Goal: Information Seeking & Learning: Learn about a topic

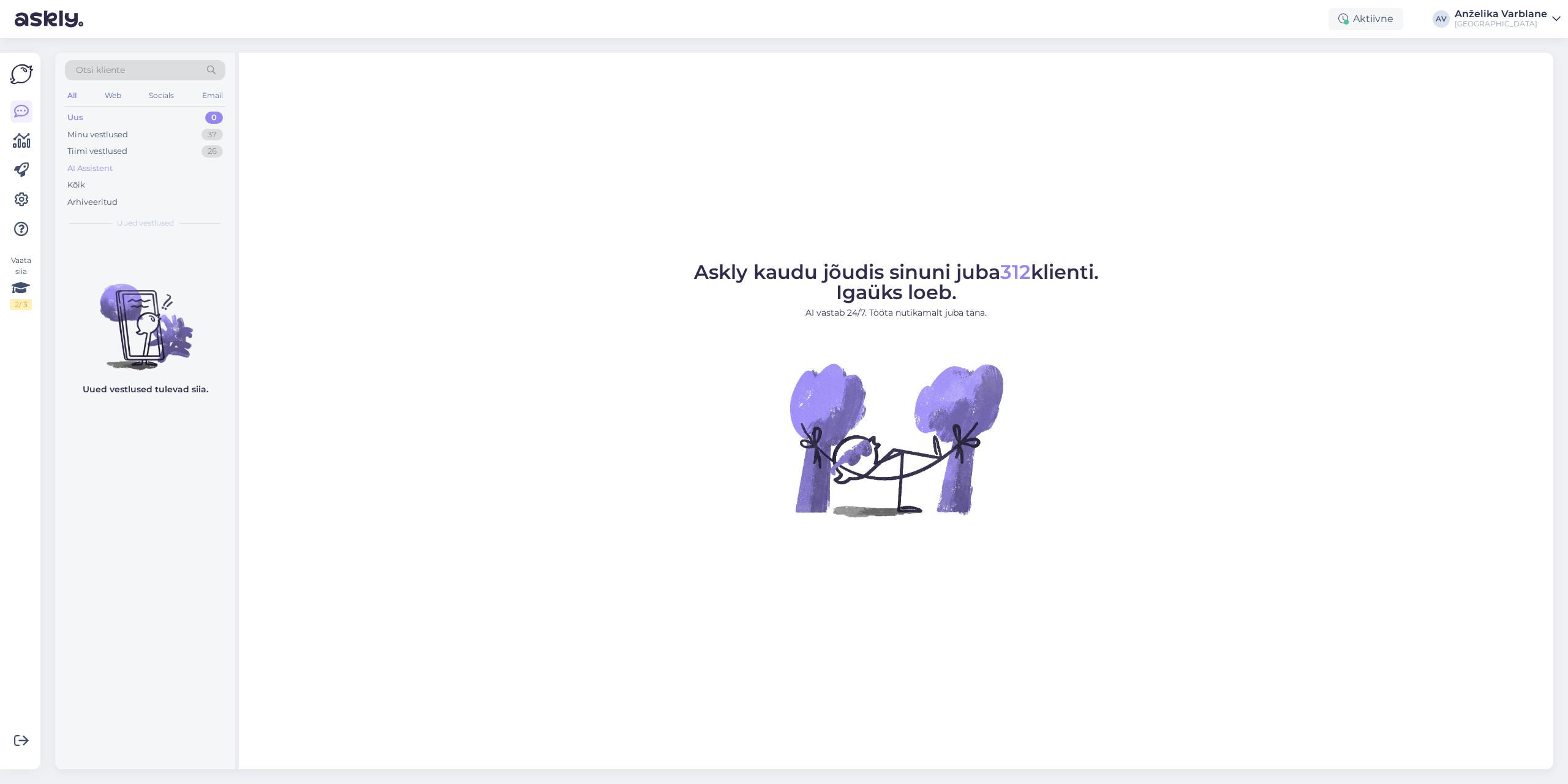
click at [141, 172] on div "AI Assistent" at bounding box center [145, 168] width 161 height 17
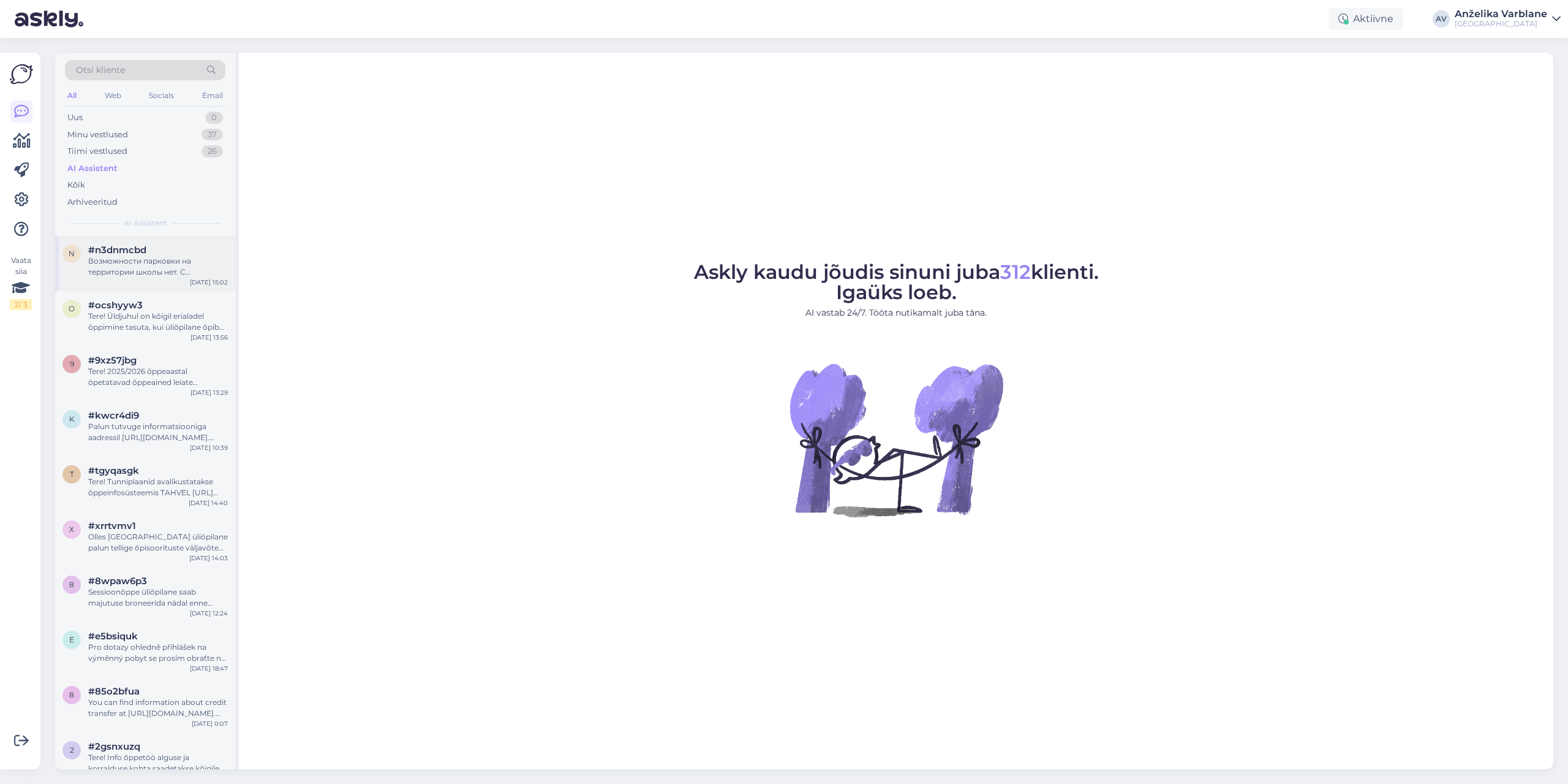
click at [170, 258] on div "Возможности парковки на территории школы нет. С правилами парковки в [GEOGRAPHI…" at bounding box center [157, 266] width 140 height 22
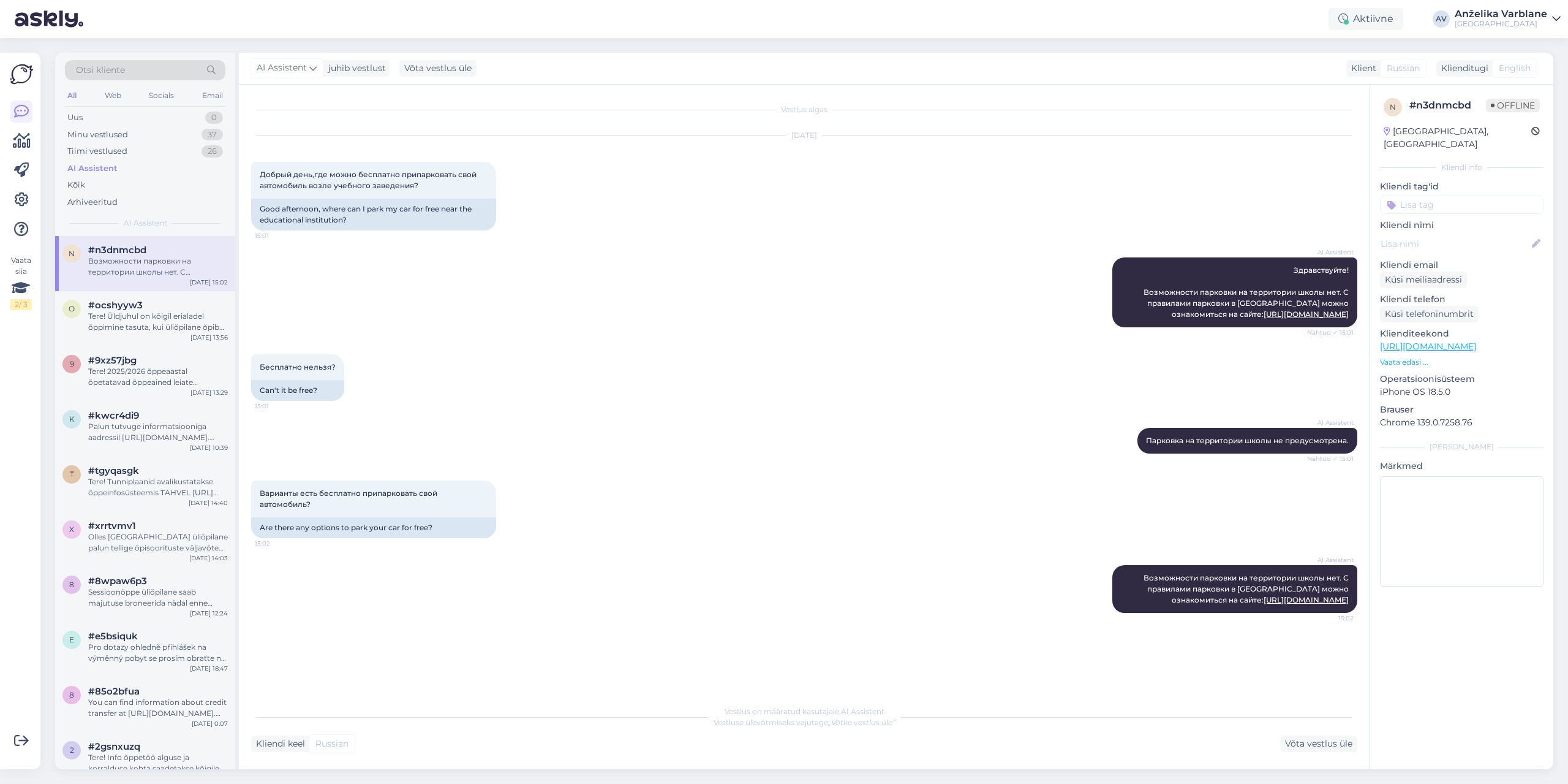
click at [1418, 356] on div "n # n3dnmcbd Offline [GEOGRAPHIC_DATA], [GEOGRAPHIC_DATA] Kliendi info Kliendi …" at bounding box center [1461, 345] width 183 height 520
click at [1417, 356] on p "Vaata edasi ..." at bounding box center [1461, 361] width 163 height 11
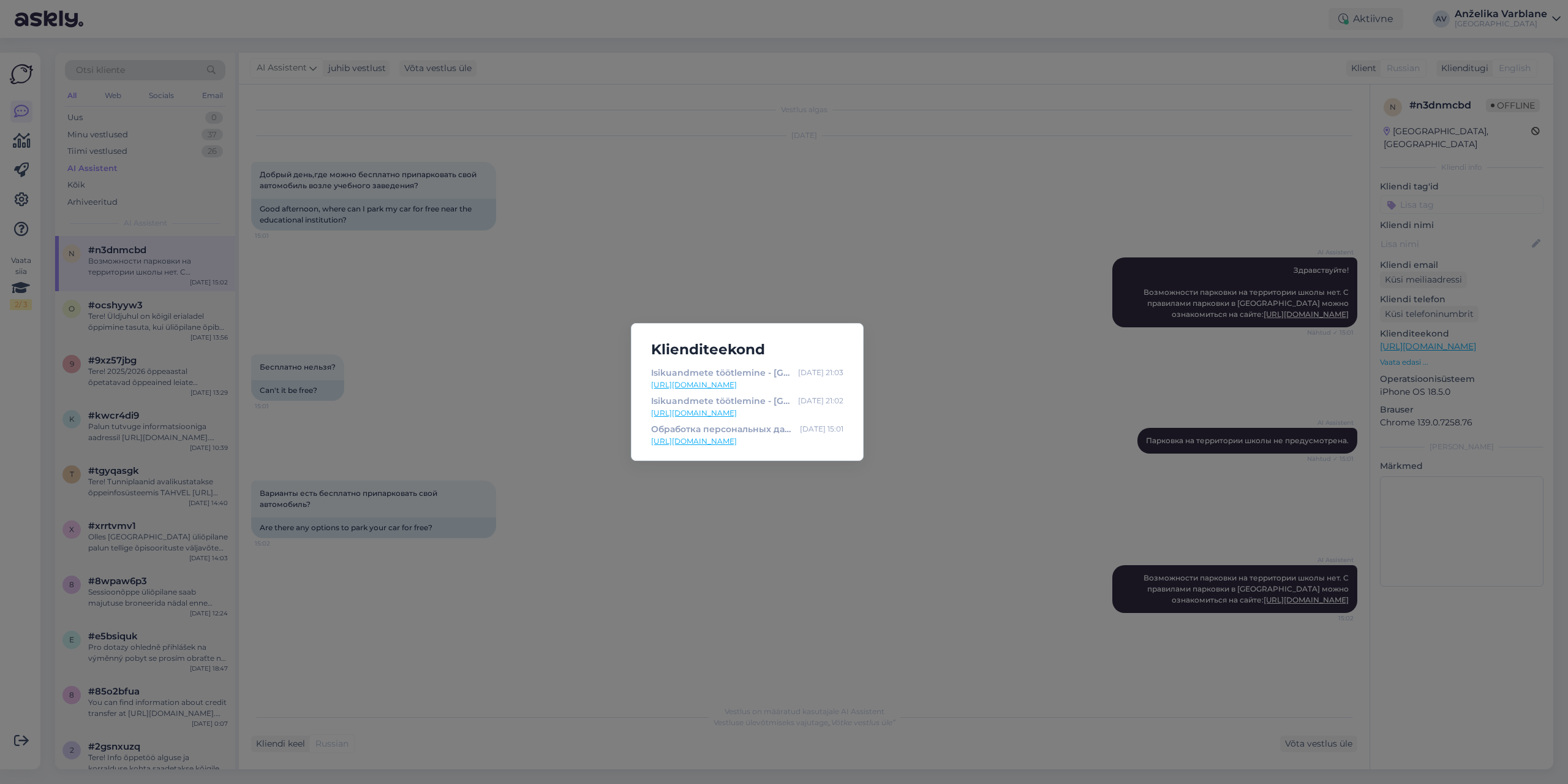
click at [126, 335] on div "Klienditeekond Isikuandmete töötlemine - [GEOGRAPHIC_DATA] [DATE] 21:03 [URL][D…" at bounding box center [784, 392] width 1568 height 784
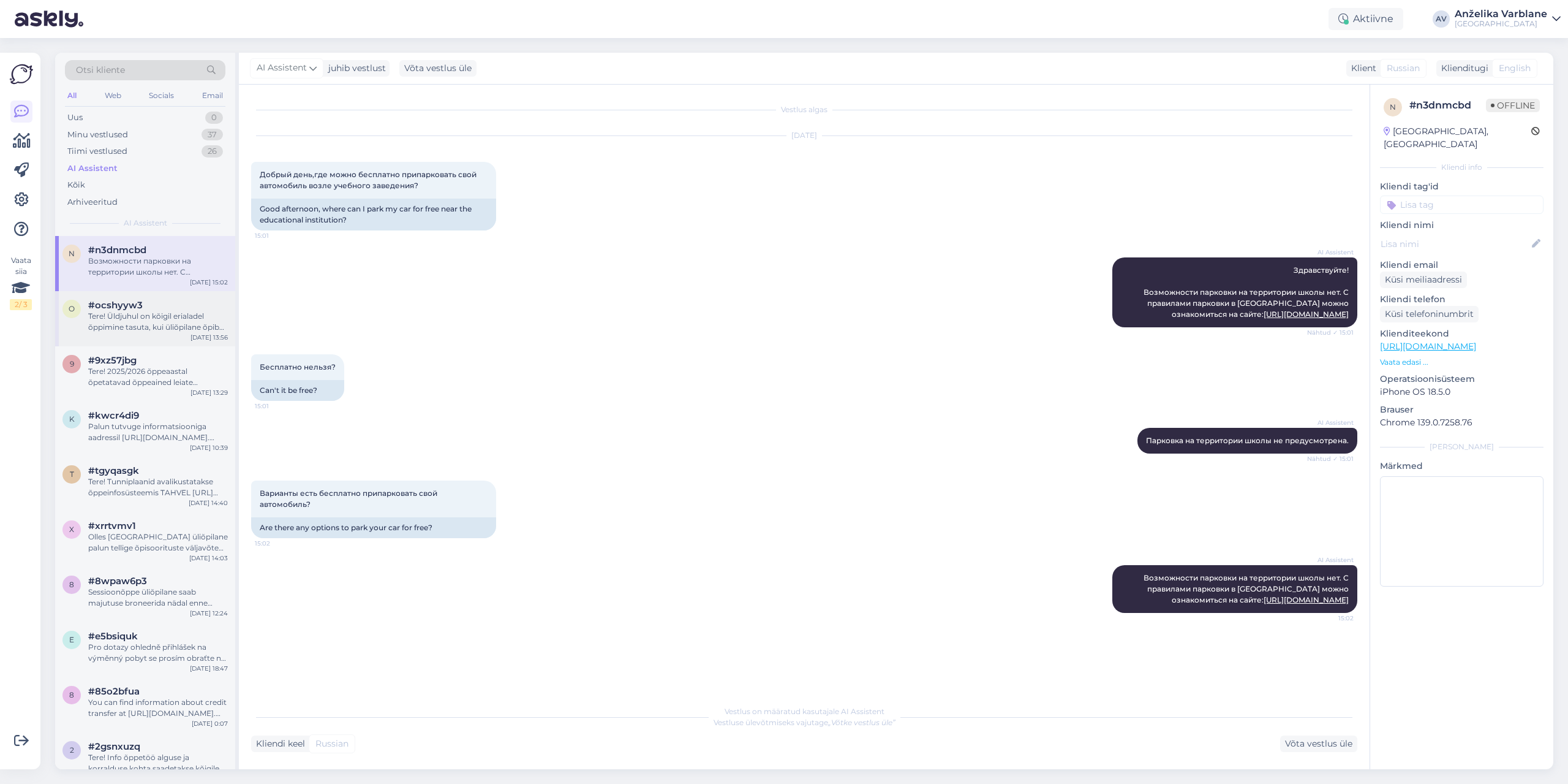
click at [126, 335] on div "o #ocshyyw3 Tere! Üldjuhul on kõigil erialadel õppimine tasuta, kui üliõpilane …" at bounding box center [145, 318] width 180 height 56
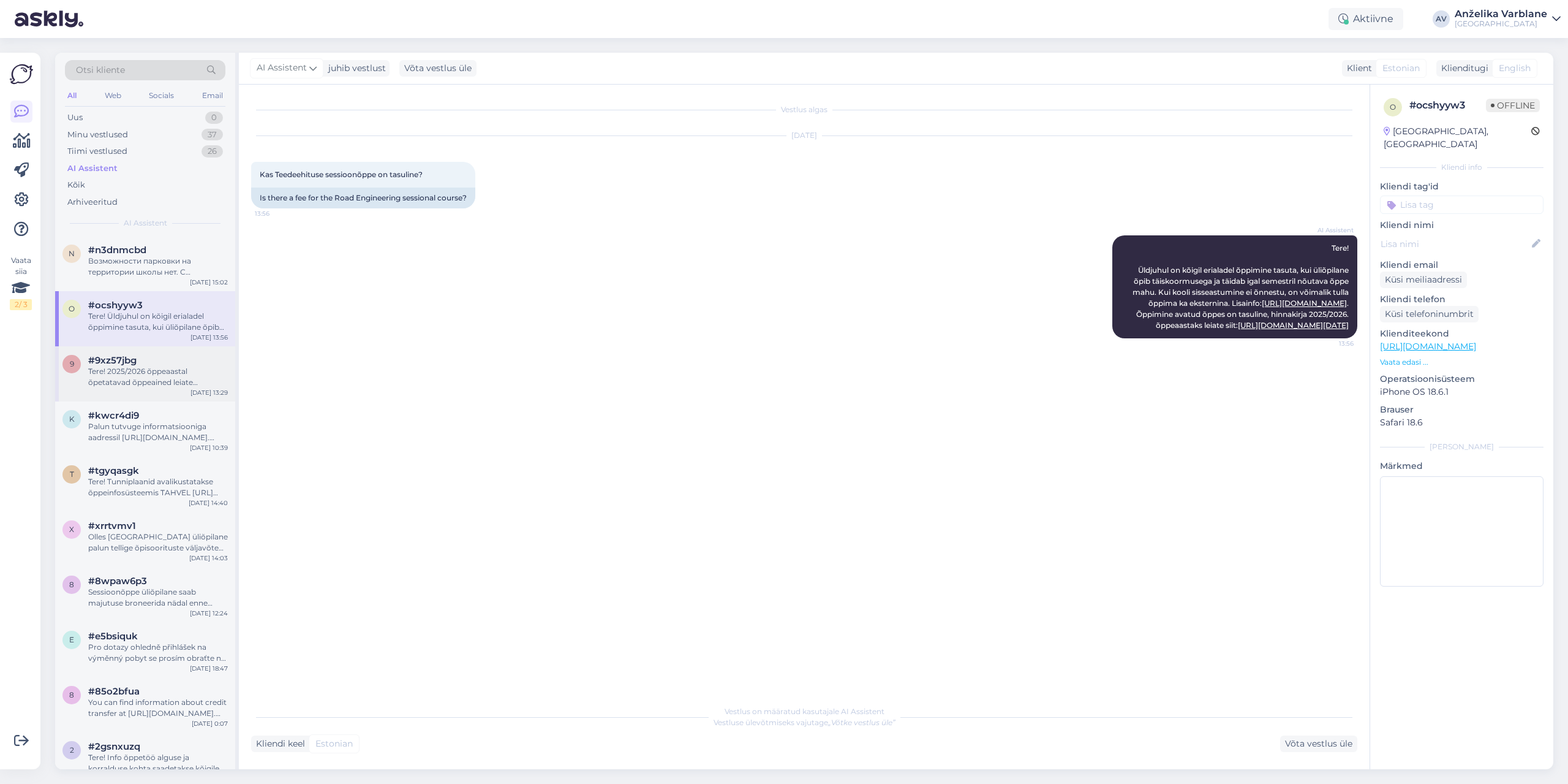
click at [104, 375] on div "Tere! 2025/2026 õppeaastal õpetatavad õppeained leiate [PERSON_NAME] õppekavasi…" at bounding box center [157, 376] width 140 height 22
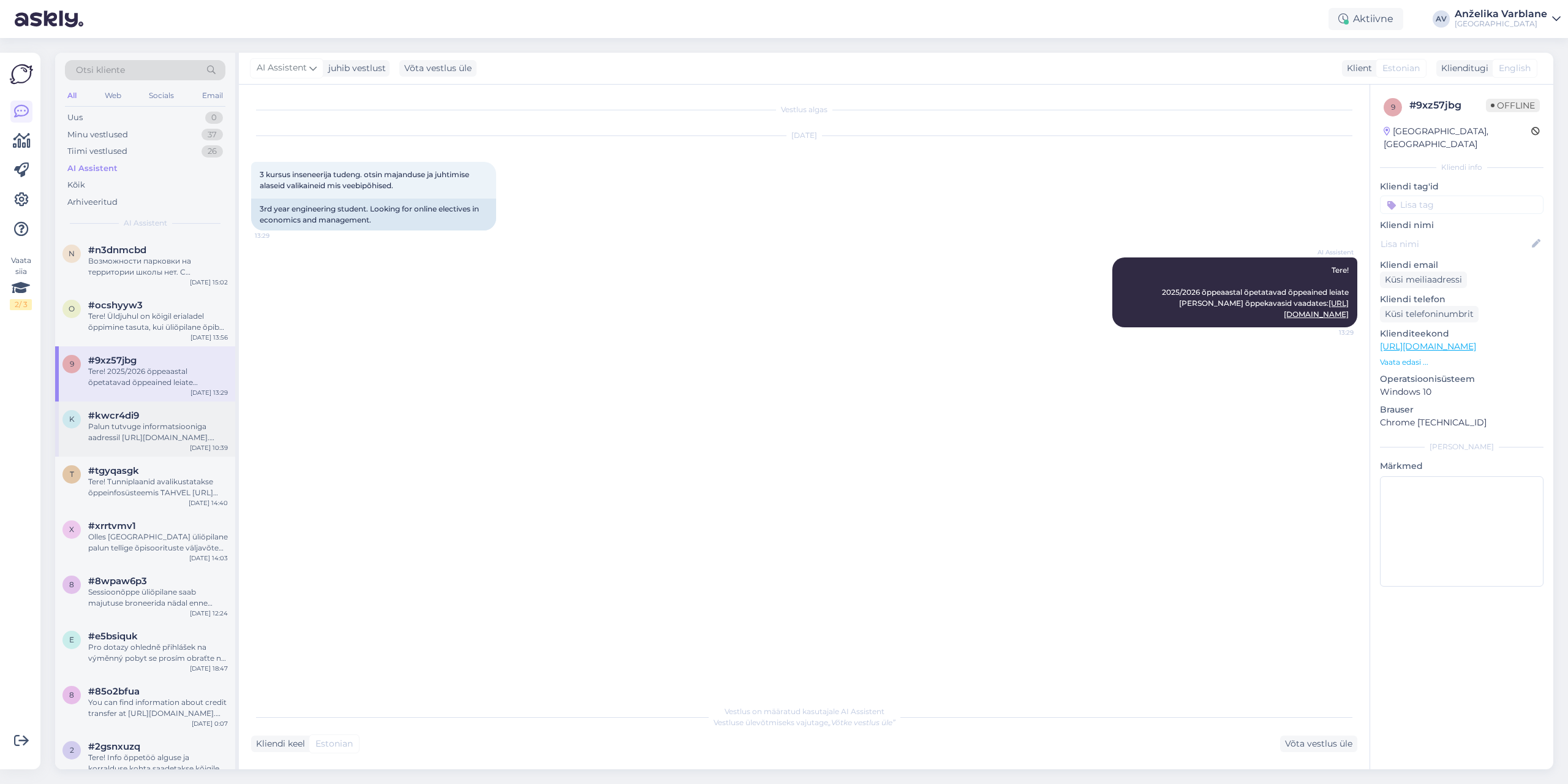
click at [112, 436] on div "Palun tutvuge informatsiooniga aadressil [URL][DOMAIN_NAME]. [PERSON_NAME] hari…" at bounding box center [157, 432] width 140 height 22
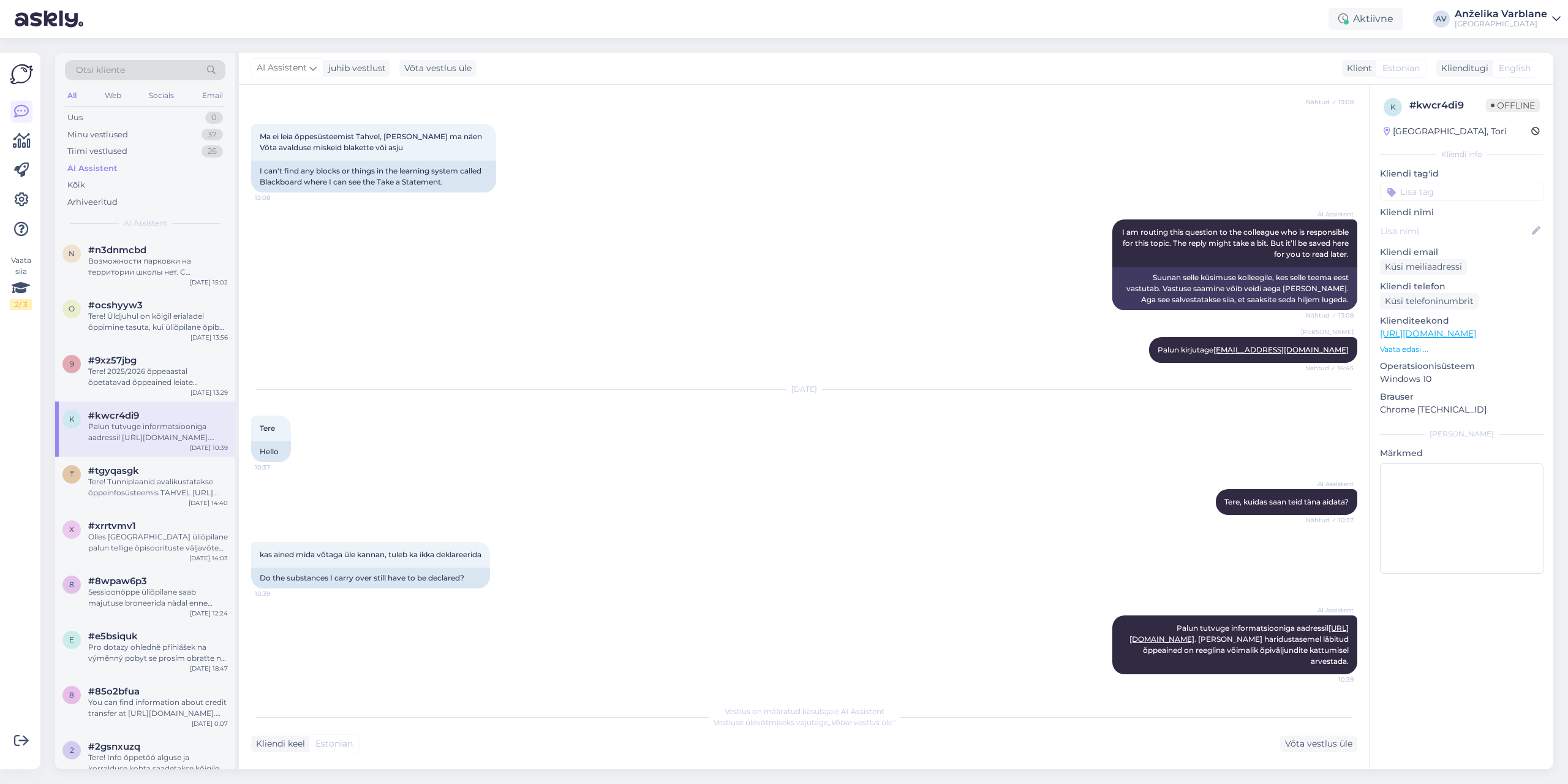
scroll to position [61, 0]
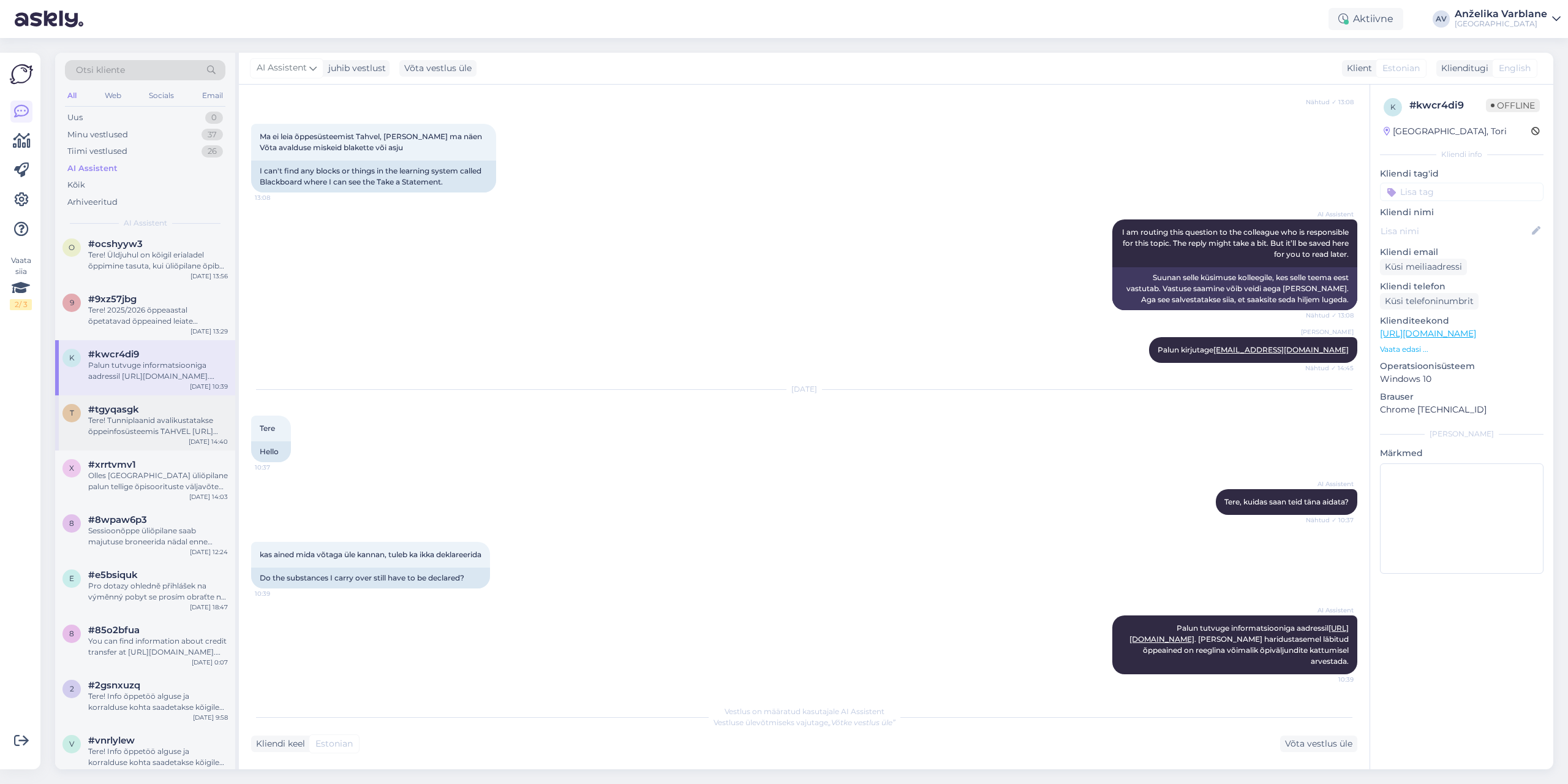
click at [116, 443] on div "t #tgyqasgk Tere! Tunniplaanid avalikustatakse õppeinfosüsteemis TAHVEL [URL][D…" at bounding box center [145, 423] width 180 height 56
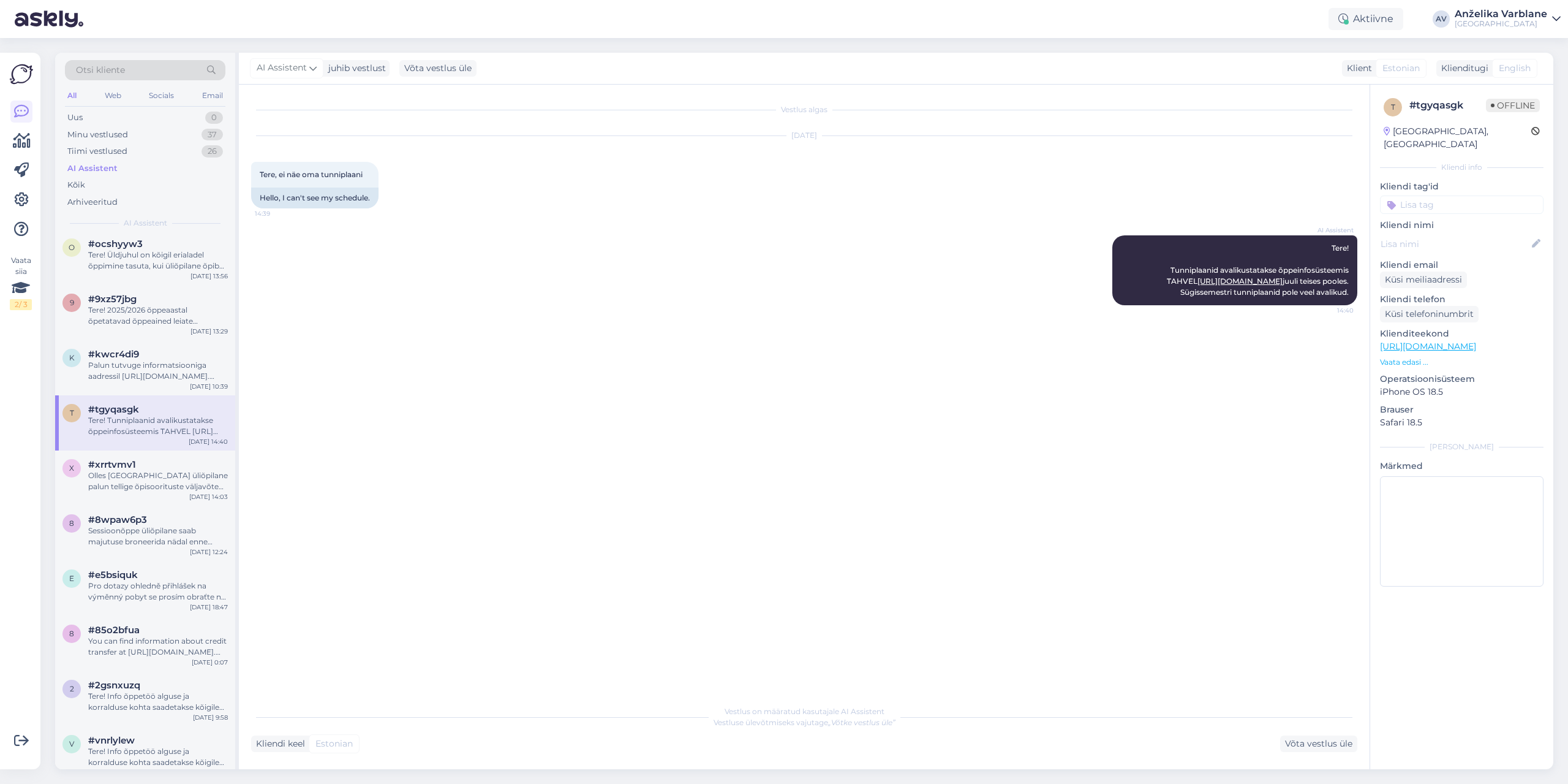
scroll to position [0, 0]
click at [135, 474] on div "Olles [GEOGRAPHIC_DATA] üliõpilane palun tellige õpisoorituste väljavõte õppein…" at bounding box center [157, 481] width 140 height 22
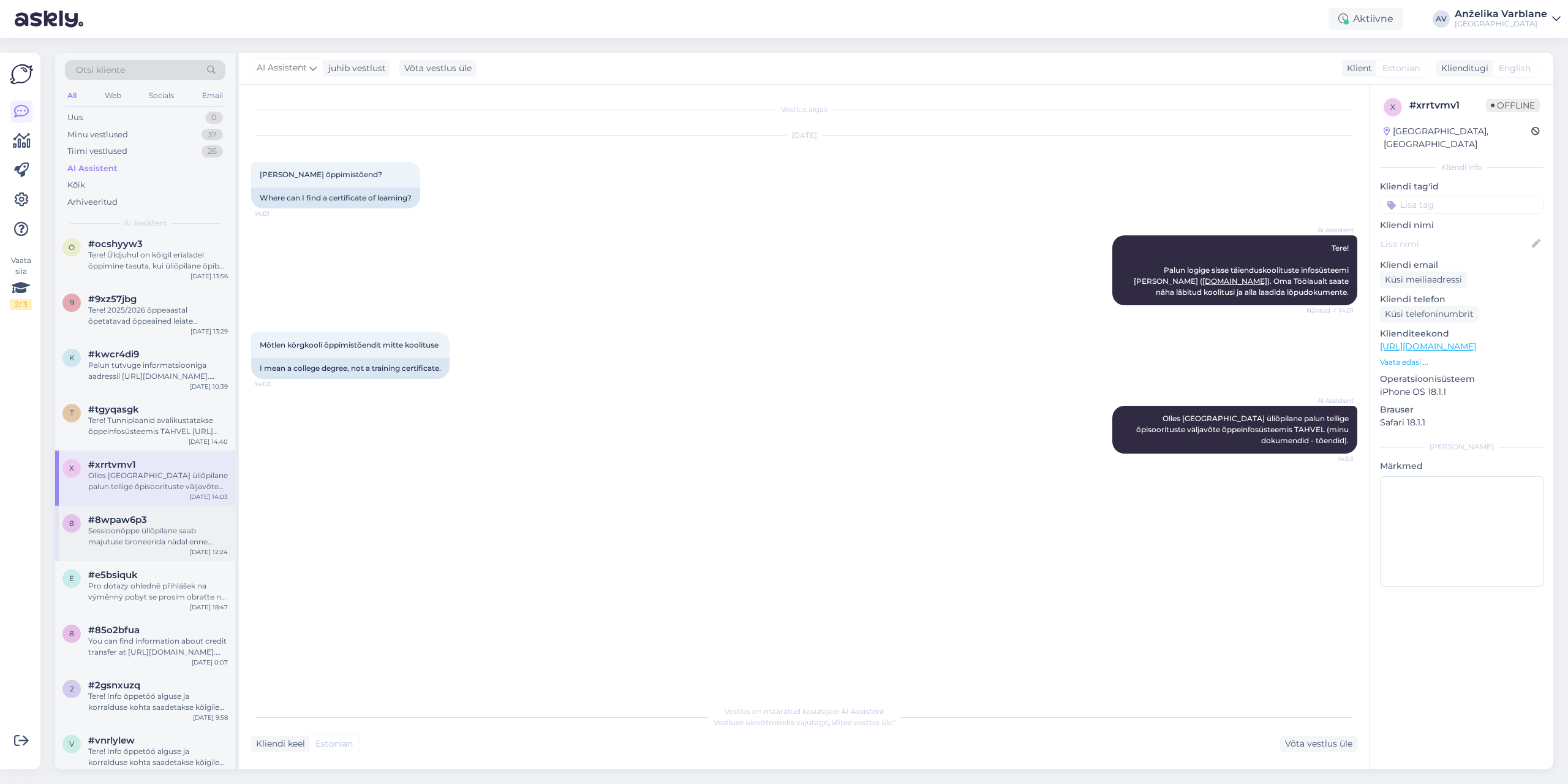
click at [154, 521] on div "#8wpaw6p3" at bounding box center [157, 519] width 140 height 11
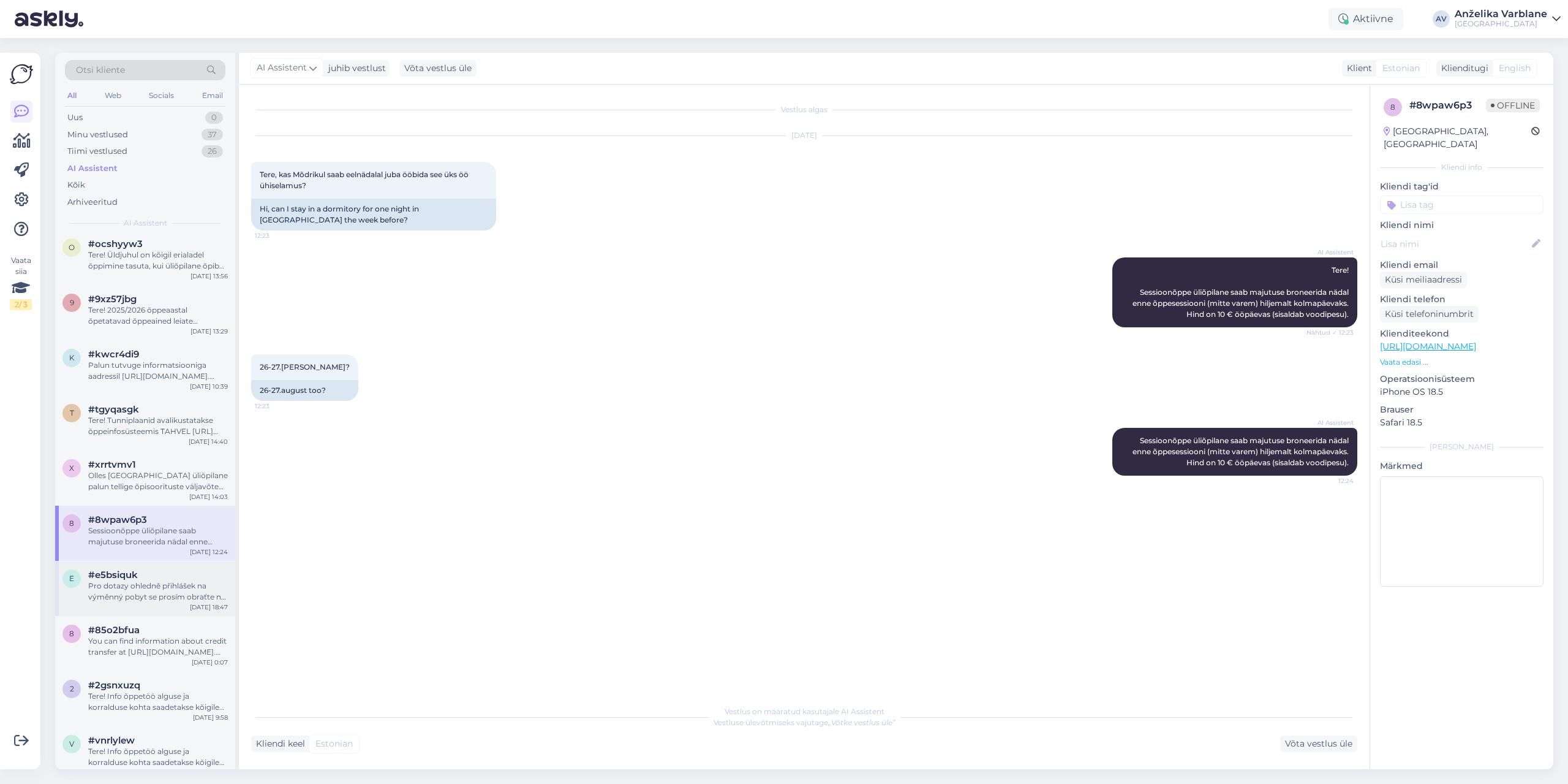
click at [178, 587] on div "Pro dotazy ohledně přihlášek na výměnný pobyt se prosím obraťte na e-mail [PERS…" at bounding box center [157, 591] width 140 height 22
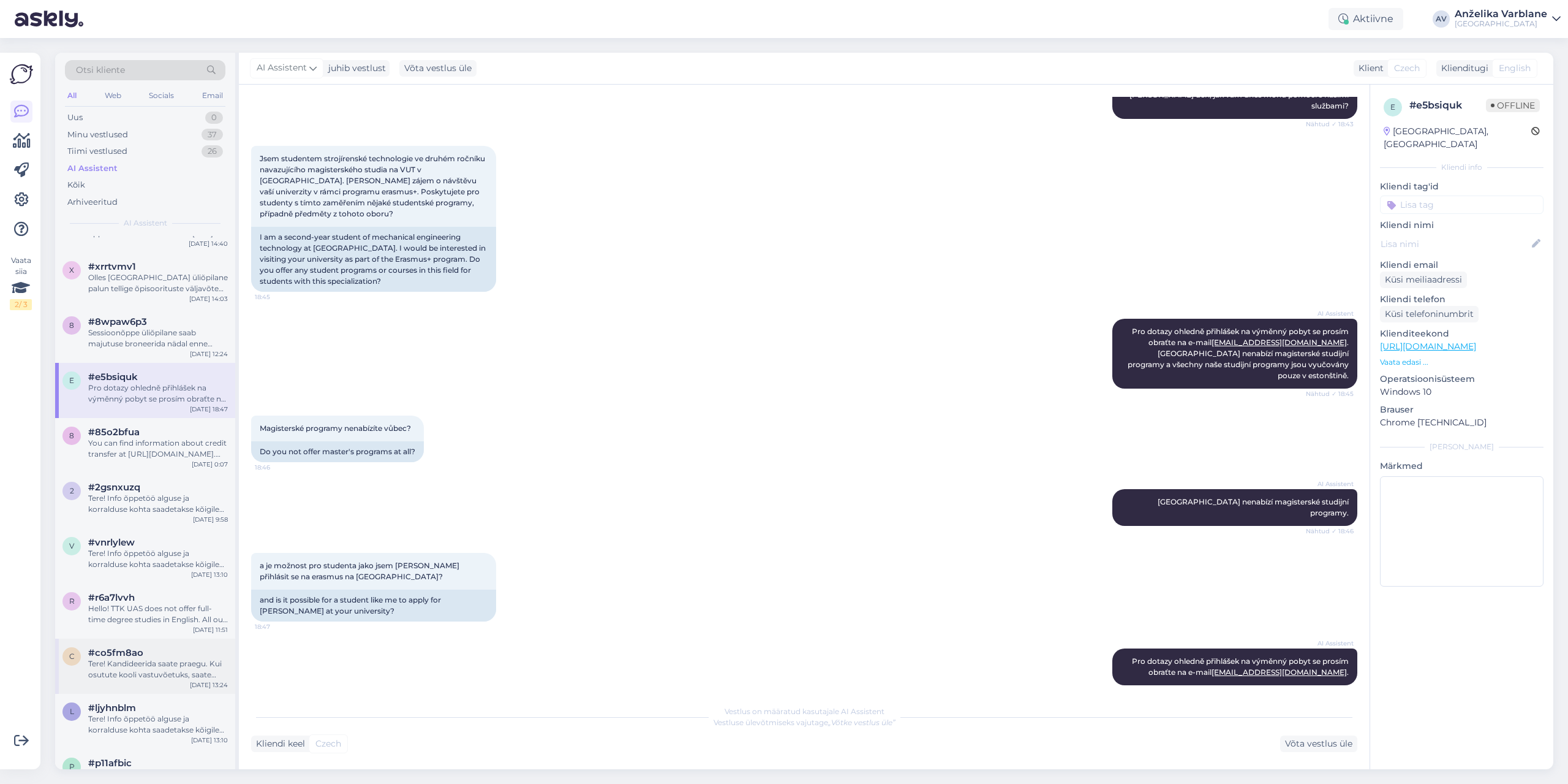
scroll to position [245, 0]
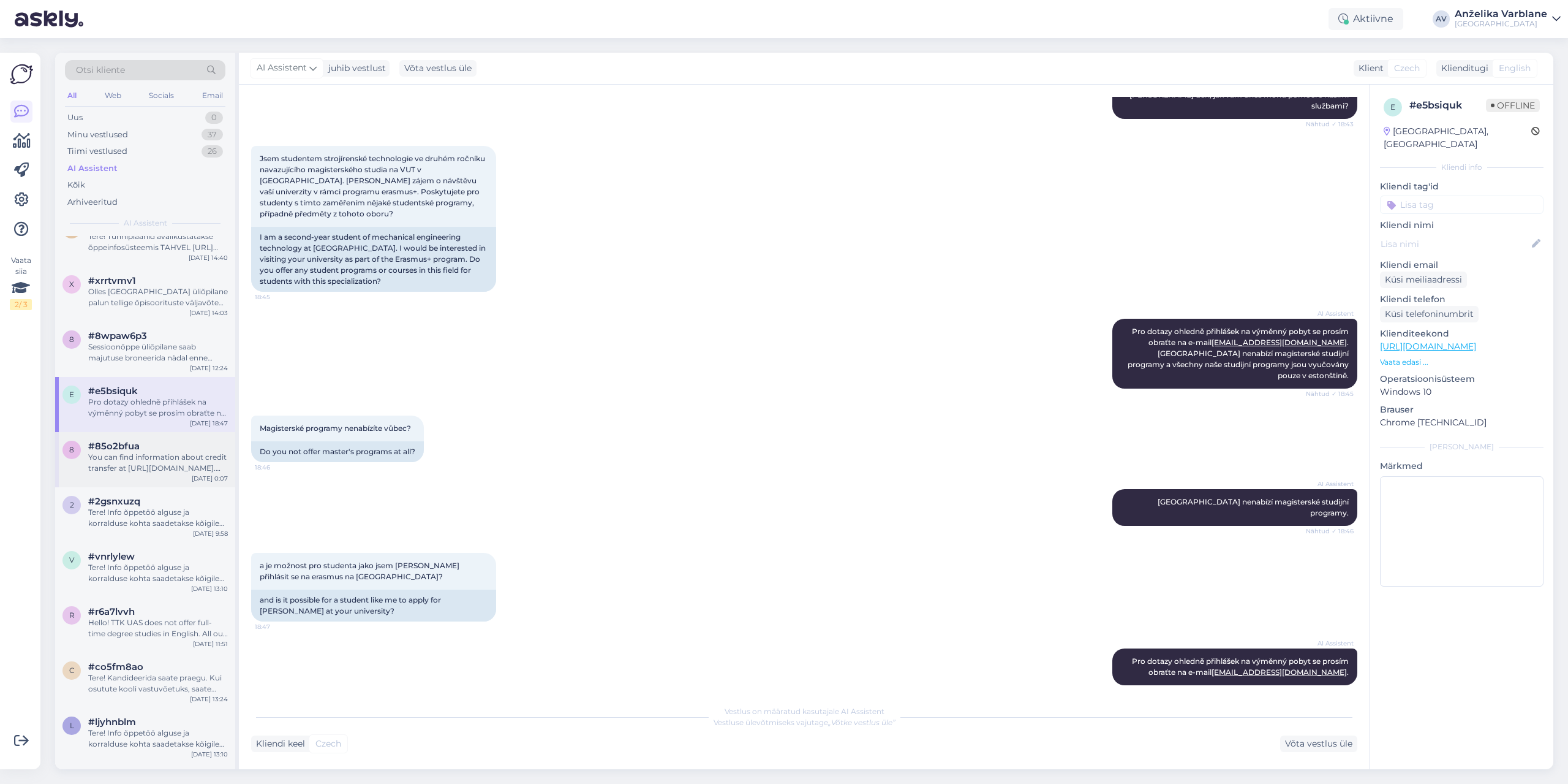
click at [200, 457] on div "You can find information about credit transfer at [URL][DOMAIN_NAME]. Courses c…" at bounding box center [157, 462] width 140 height 22
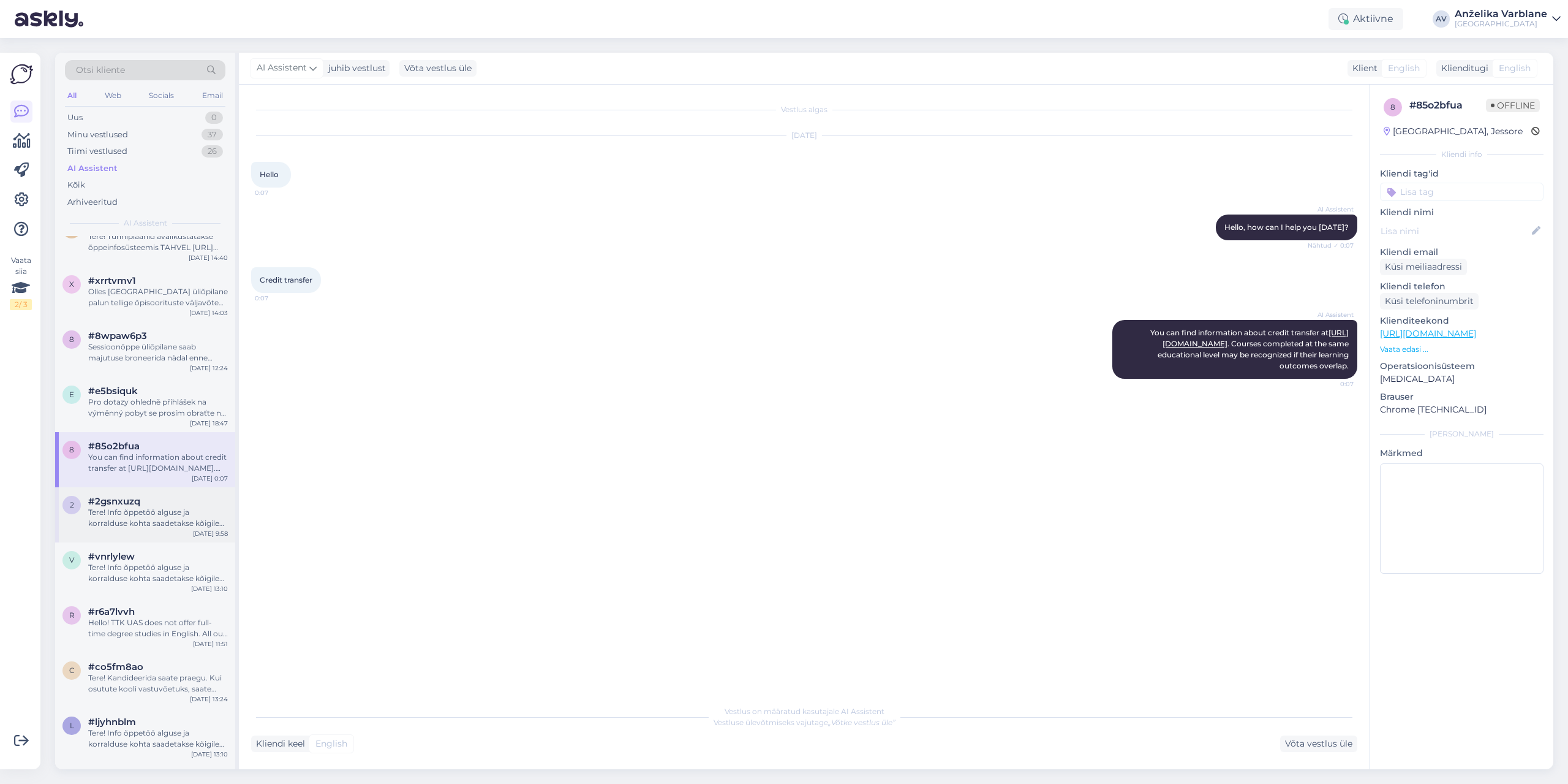
click at [175, 504] on div "#2gsnxuzq" at bounding box center [157, 501] width 140 height 11
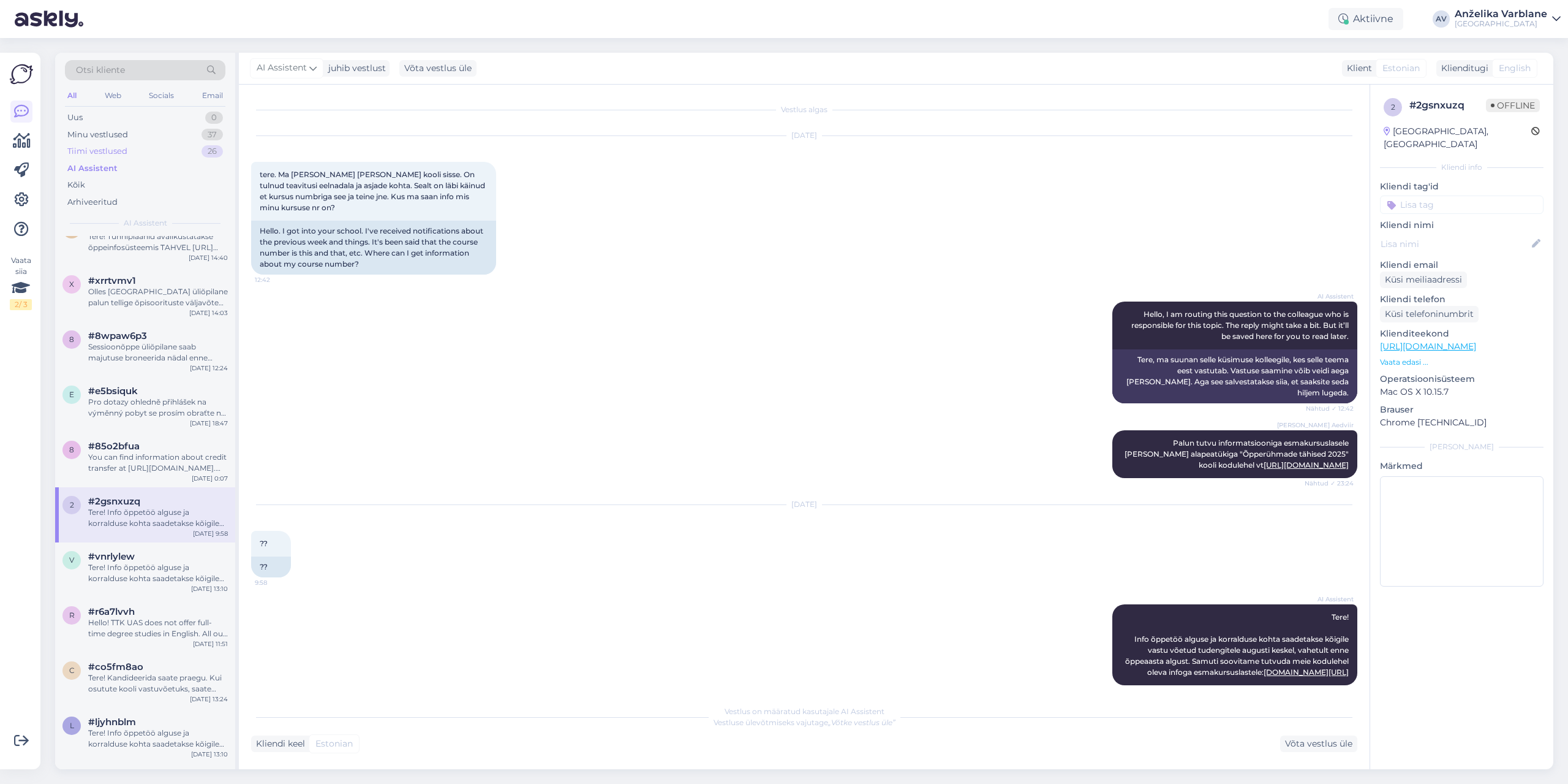
click at [120, 150] on div "Tiimi vestlused" at bounding box center [97, 151] width 60 height 12
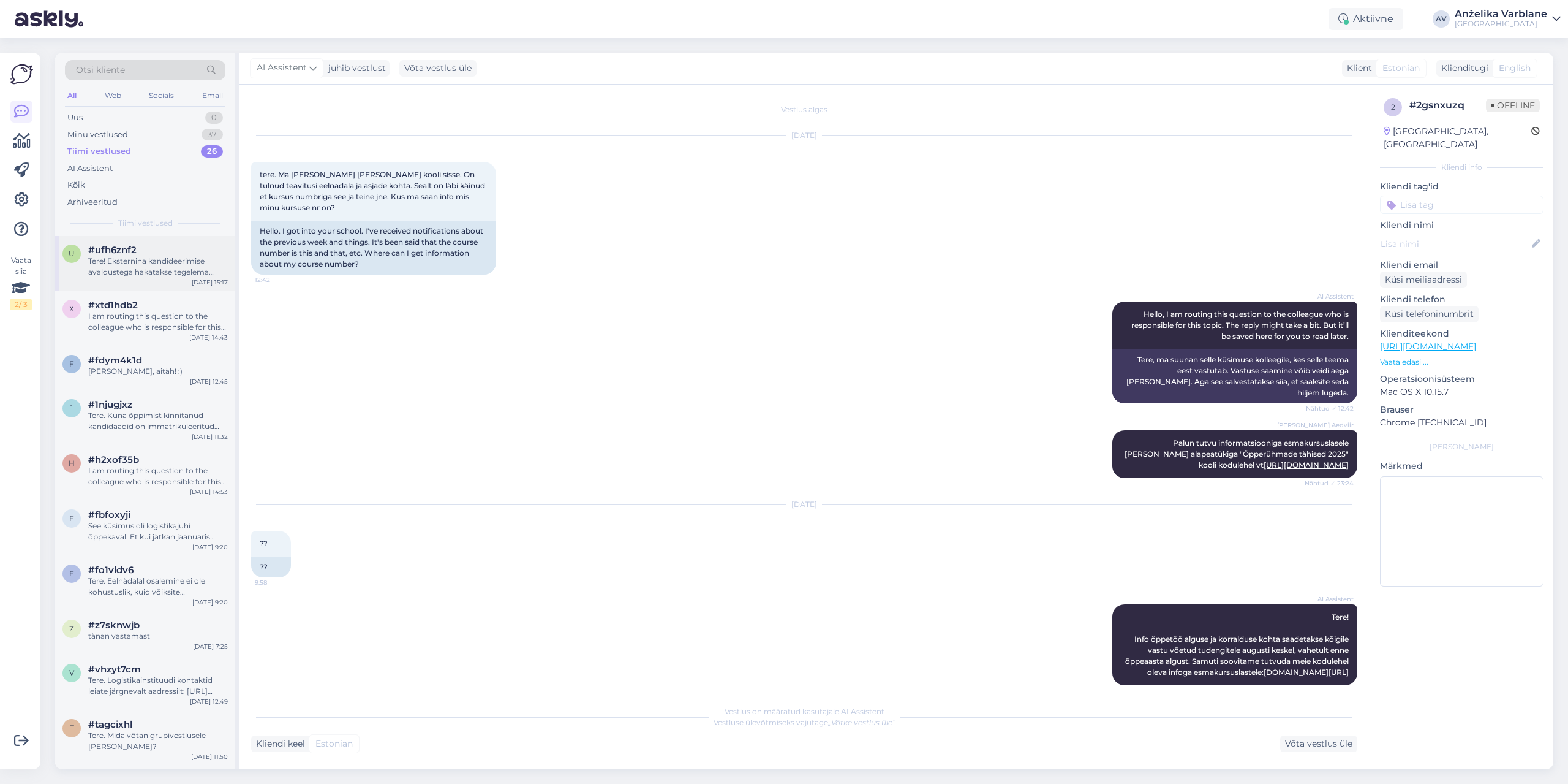
click at [129, 272] on div "Tere! Eksternina kandideerimise avaldustega hakatakse tegelema augustis. Info õ…" at bounding box center [157, 266] width 140 height 22
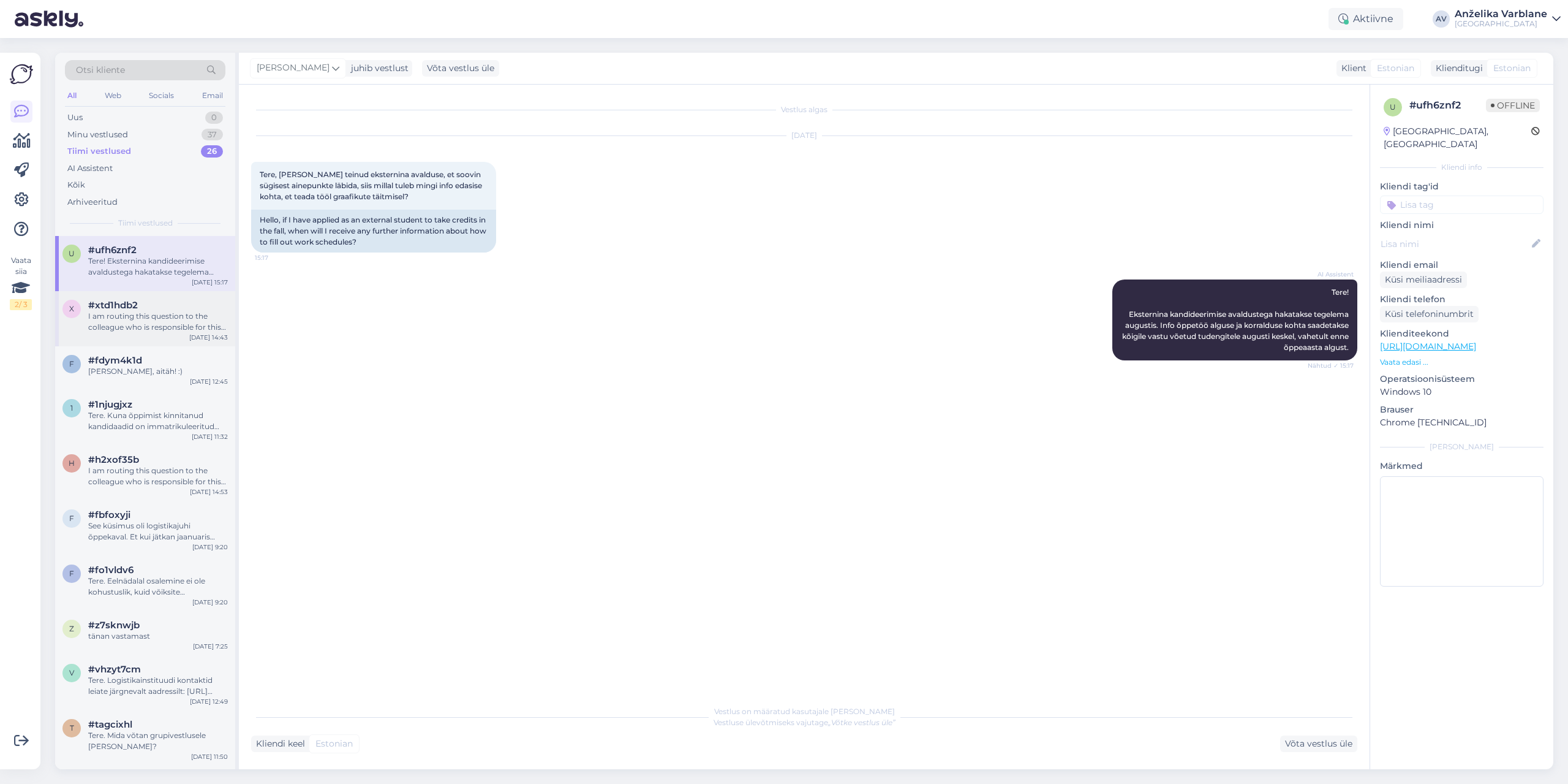
click at [157, 328] on div "I am routing this question to the colleague who is responsible for this topic. …" at bounding box center [157, 322] width 140 height 22
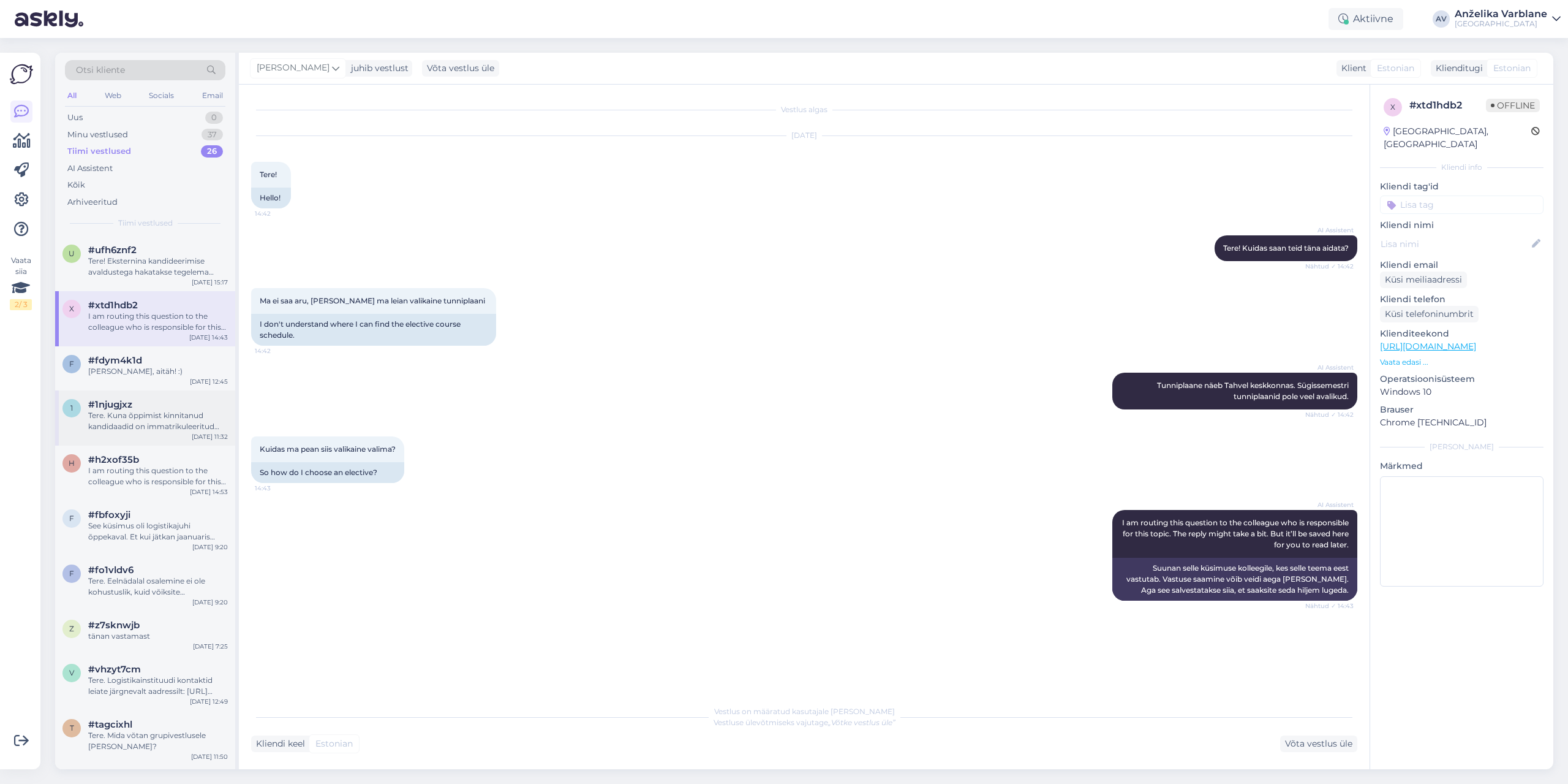
click at [139, 439] on div "1 #1njugjxz Tere. Kuna õppimist kinnitanud kandidaadid on immatrikuleeritud [DA…" at bounding box center [145, 418] width 180 height 56
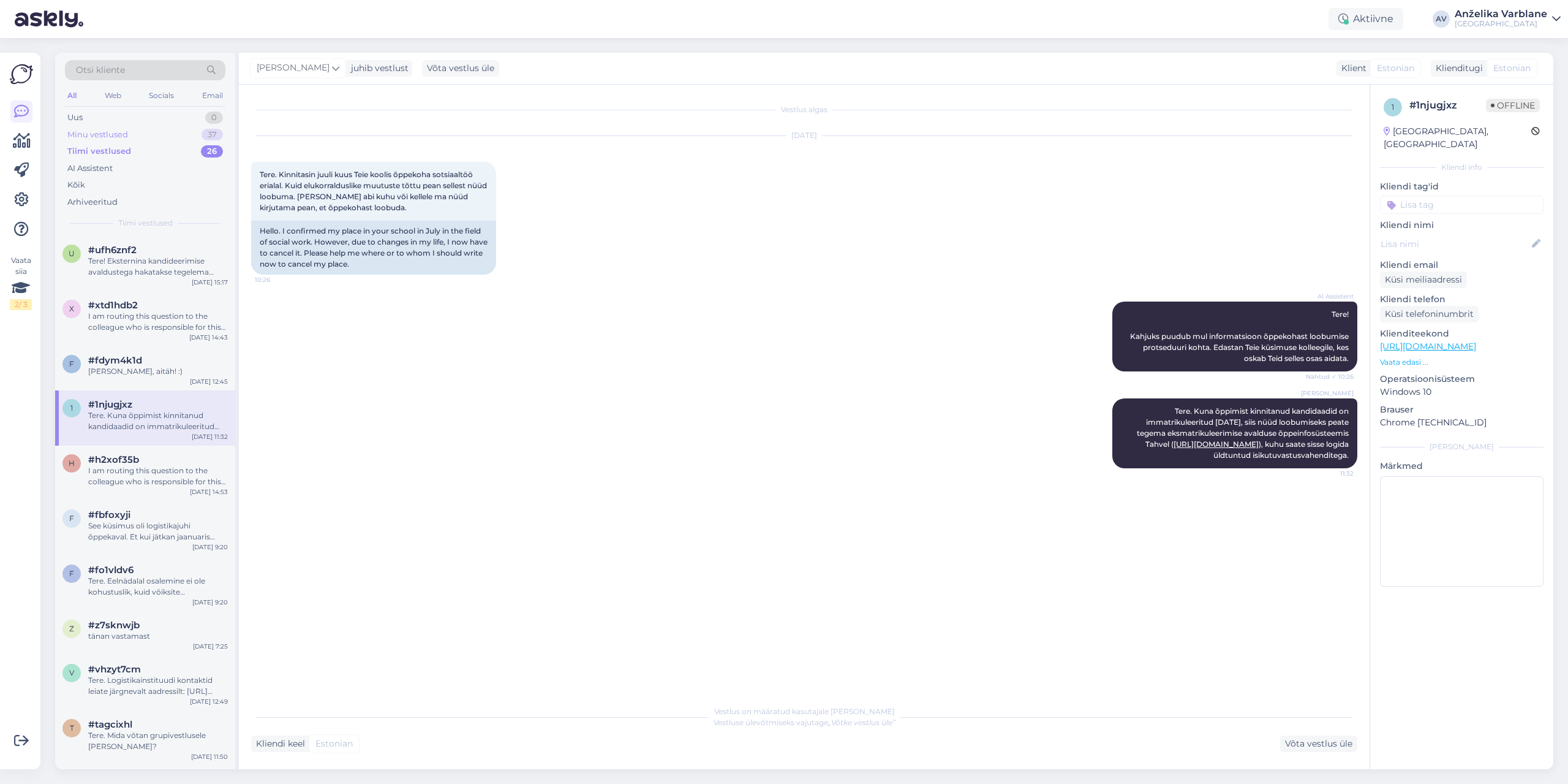
click at [128, 127] on div "Minu vestlused 37" at bounding box center [145, 134] width 161 height 17
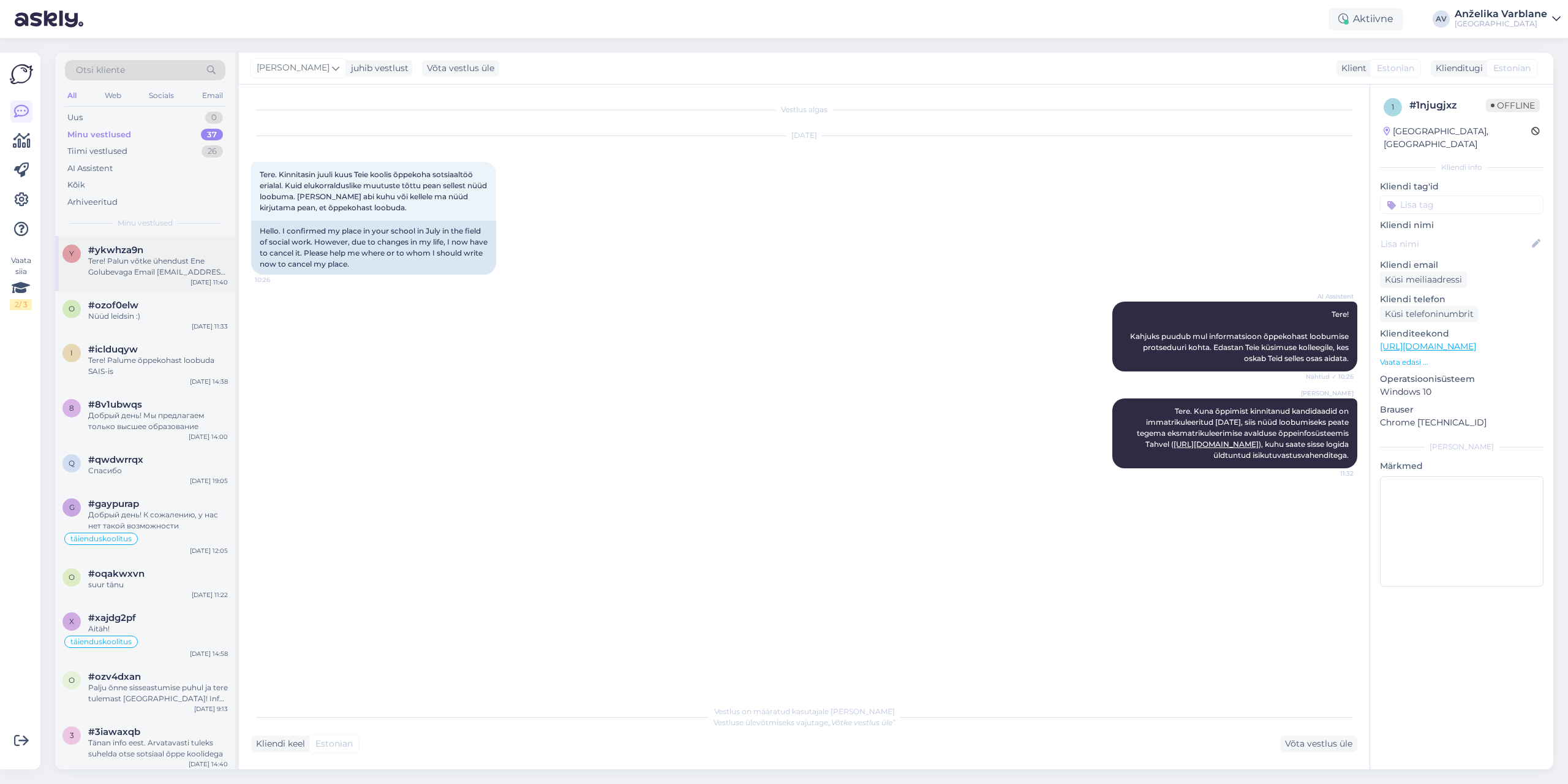
click at [125, 273] on div "Tere! Palun võtke ühendust Ene Golubevaga Email [EMAIL_ADDRESS][DOMAIN_NAME] Ph…" at bounding box center [157, 266] width 140 height 22
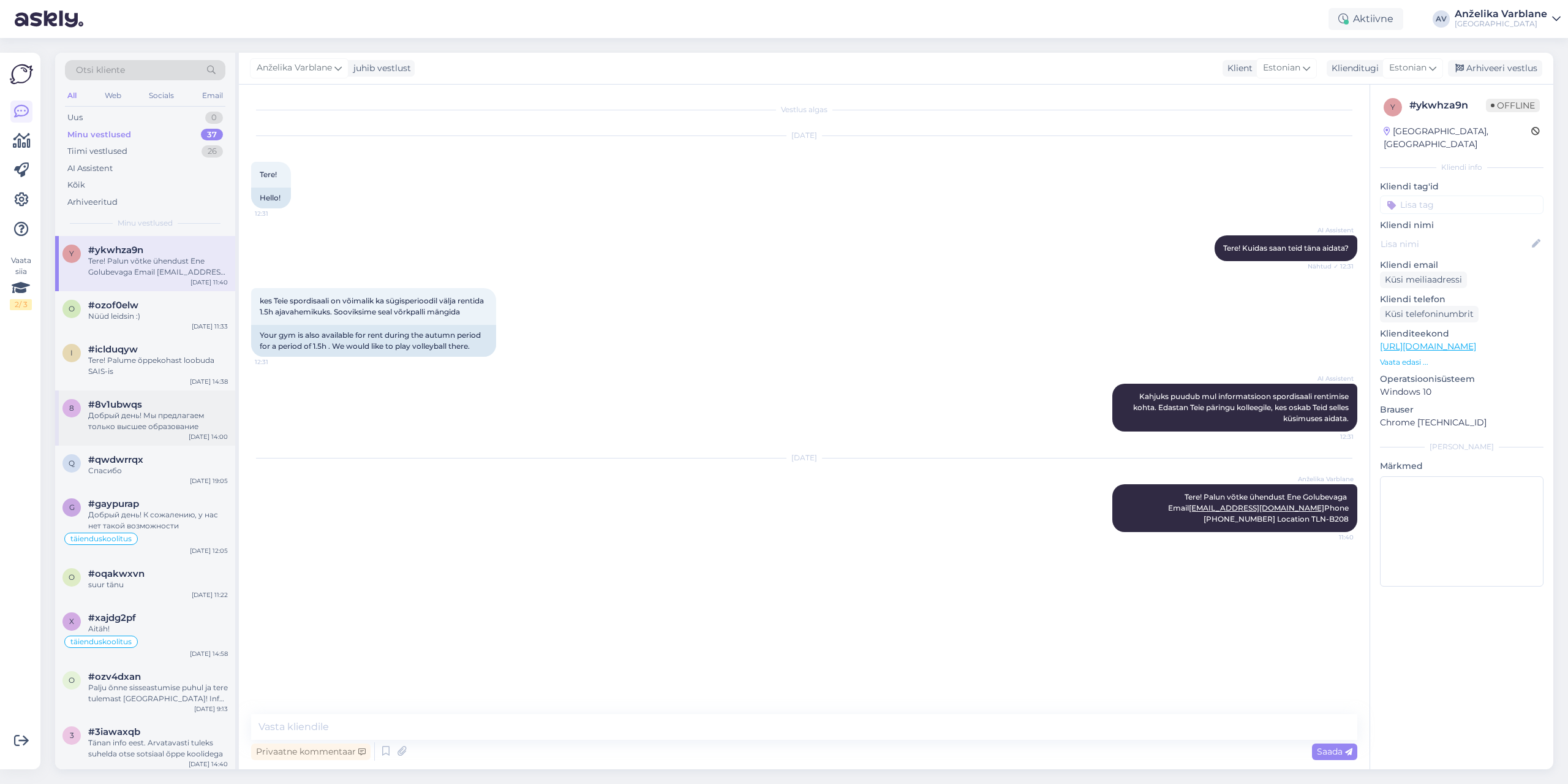
click at [156, 428] on div "Добрый день! Мы предлагаем только высшее образование" at bounding box center [157, 421] width 140 height 22
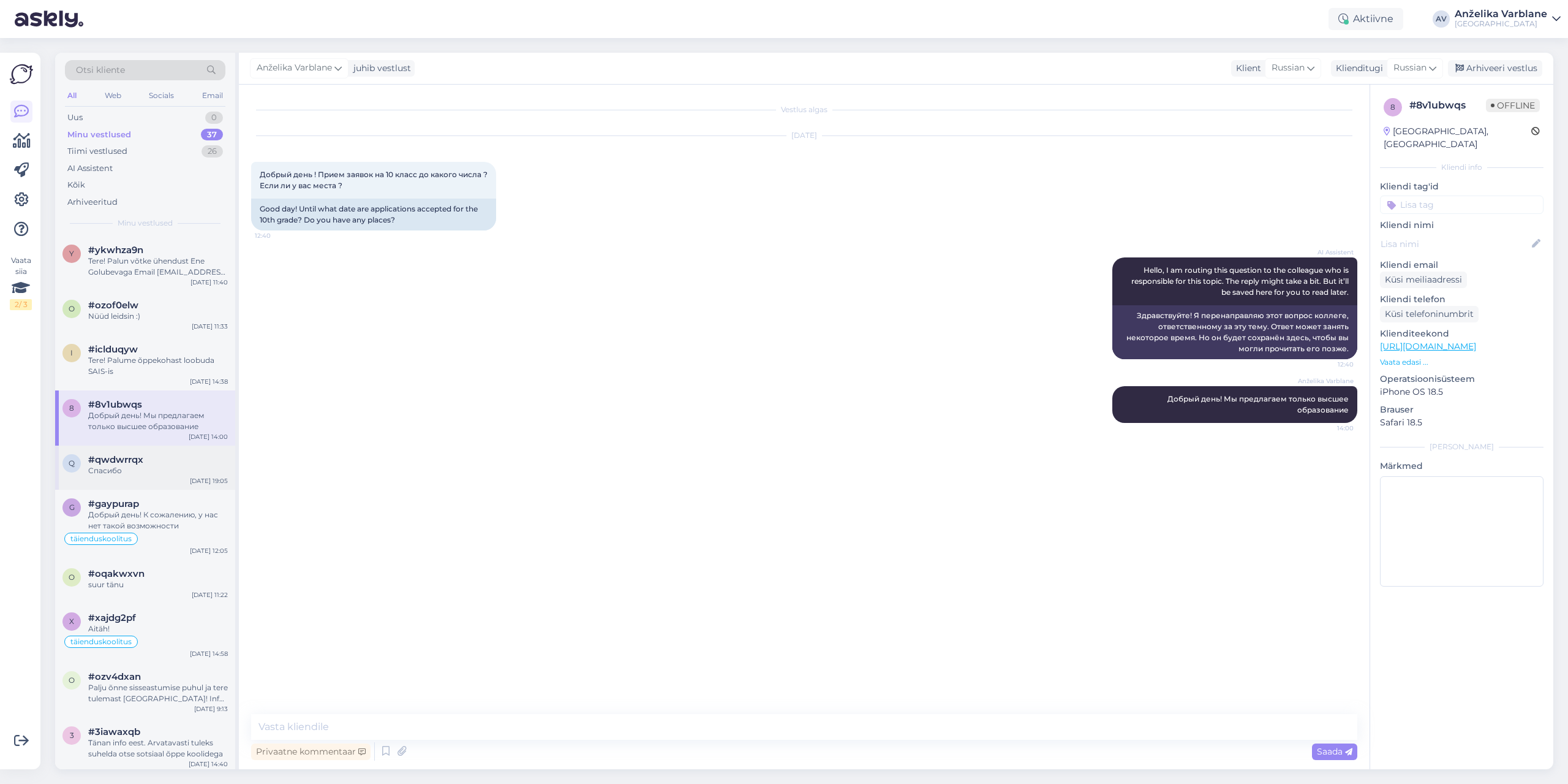
click at [130, 479] on div "q #qwdwrrqx Спасибо [DATE] 19:05" at bounding box center [145, 467] width 180 height 44
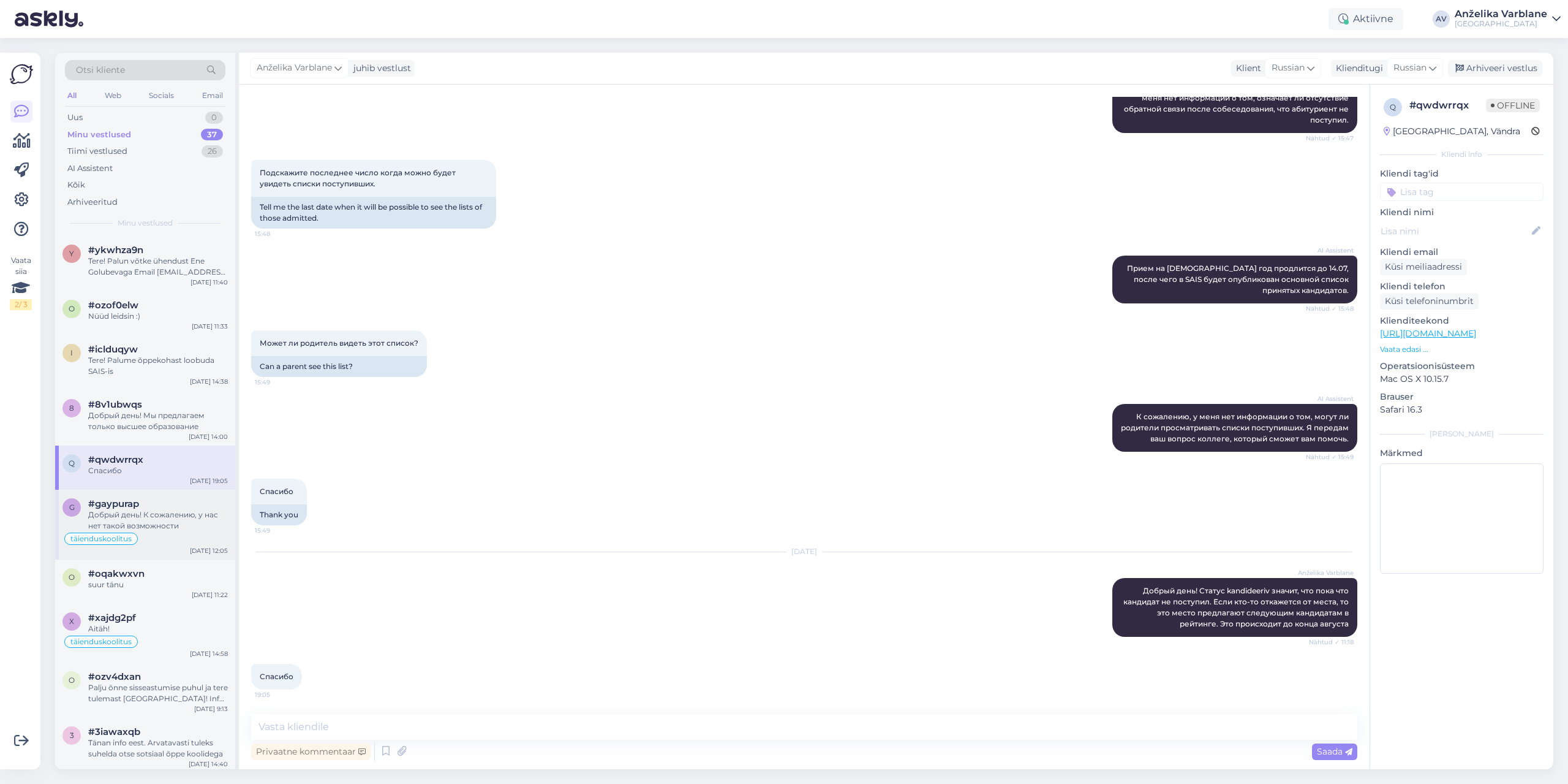
click at [166, 525] on div "Добрый день! К сожалению, у нас нет такой возможности" at bounding box center [157, 520] width 140 height 22
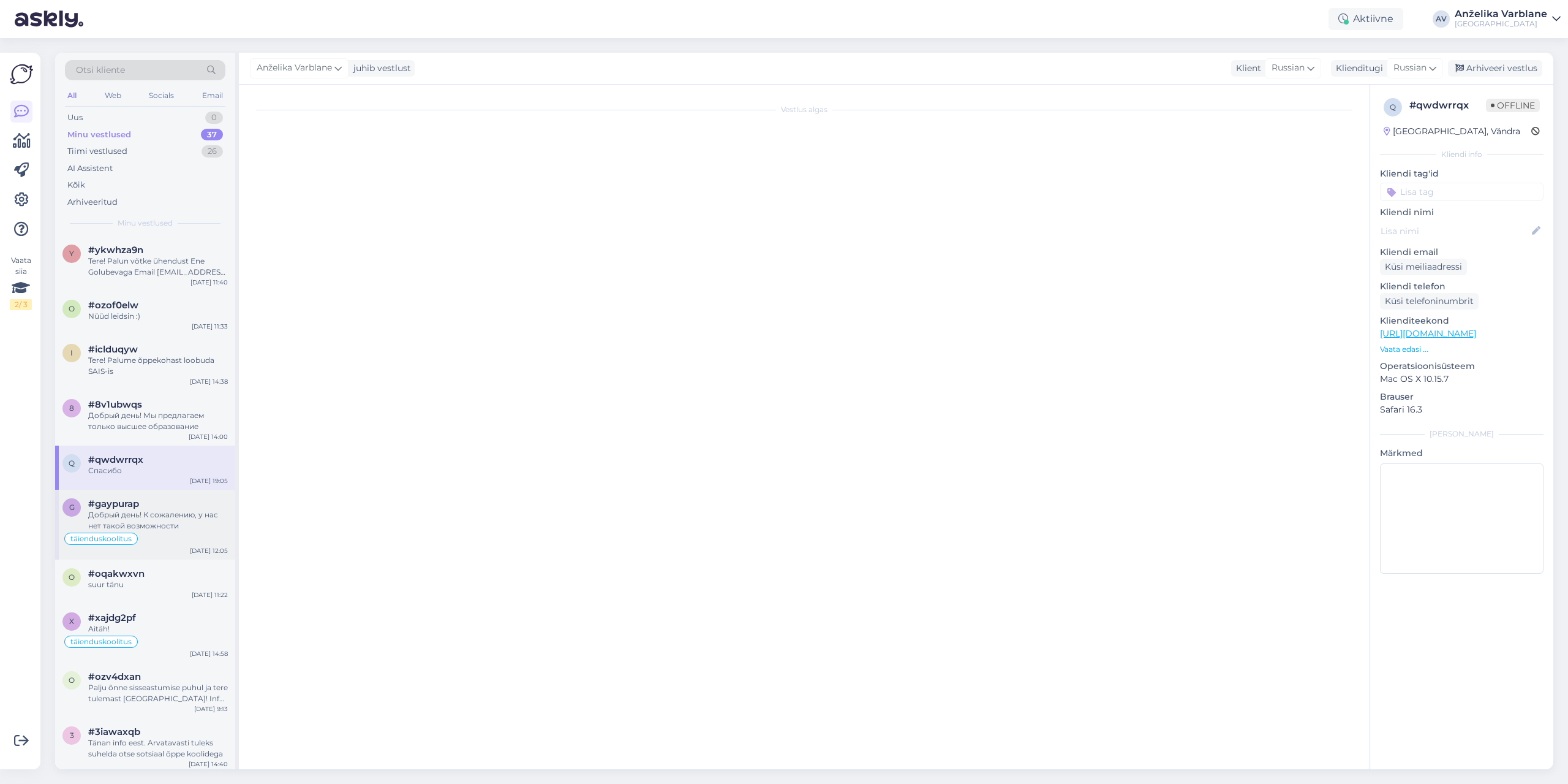
scroll to position [2848, 0]
